Goal: Use online tool/utility

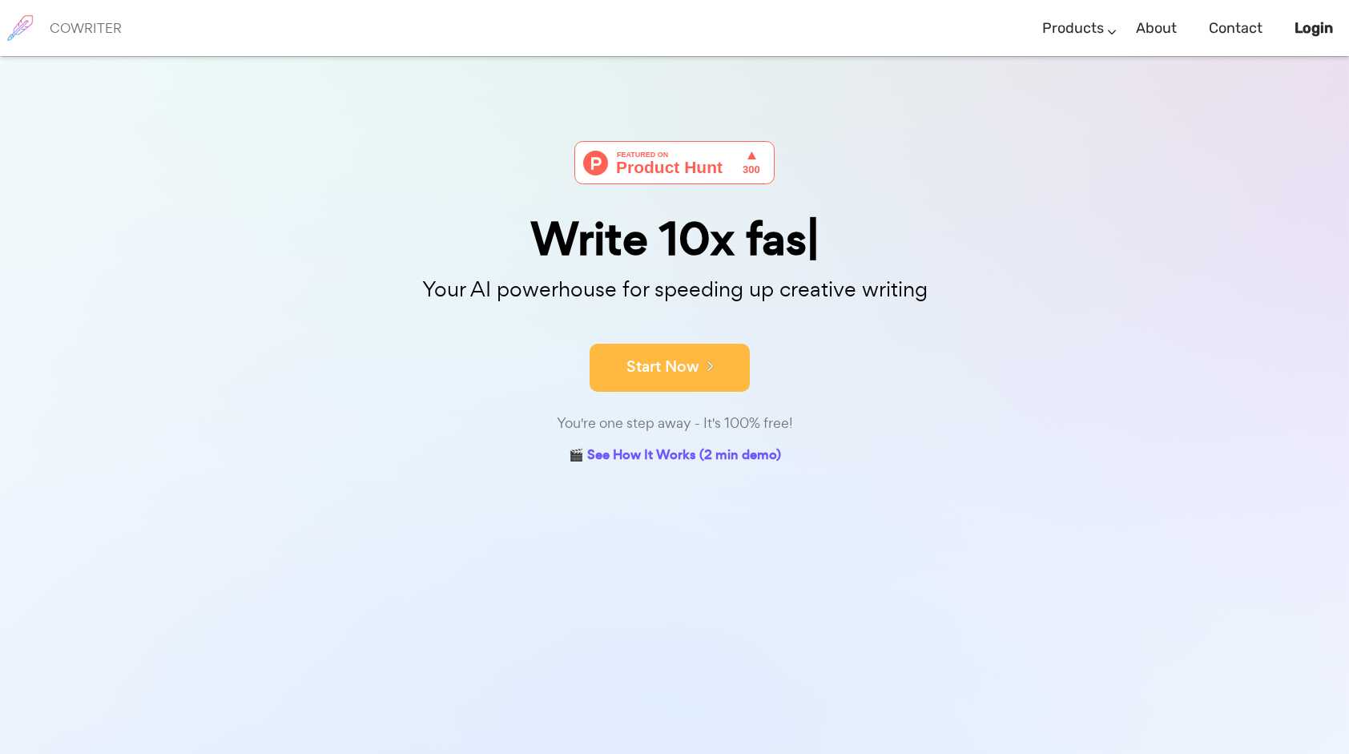
click at [700, 364] on icon at bounding box center [707, 366] width 14 height 18
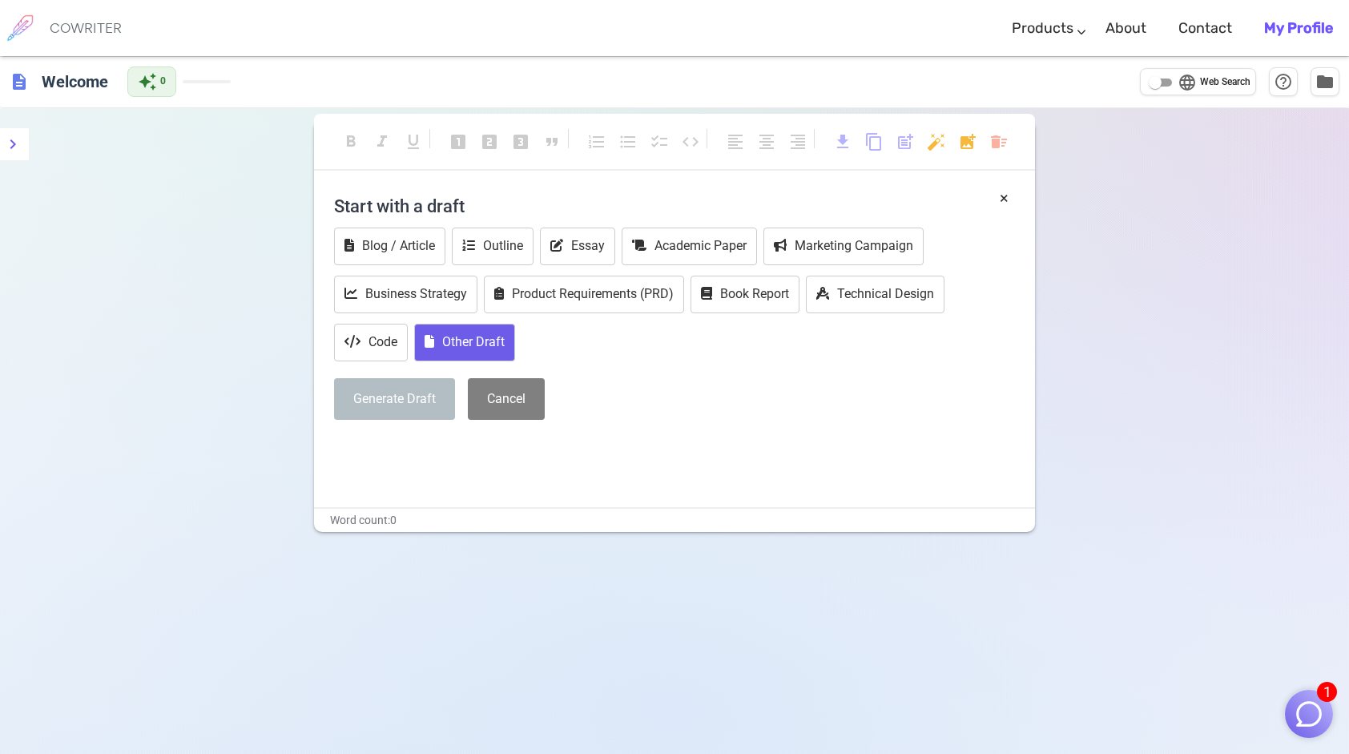
click at [484, 336] on button "Other Draft" at bounding box center [464, 343] width 101 height 38
